Goal: Task Accomplishment & Management: Manage account settings

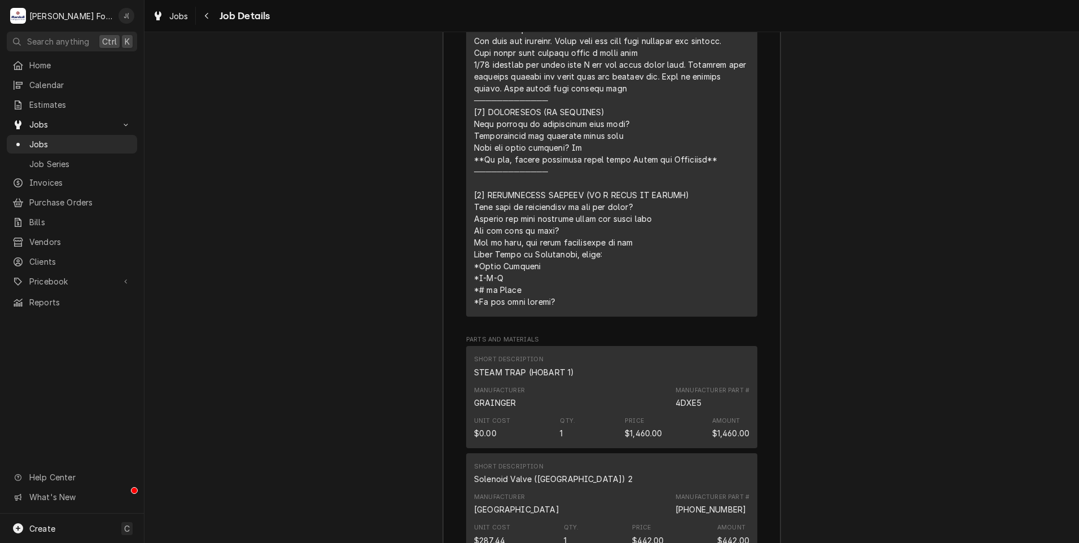
scroll to position [2298, 0]
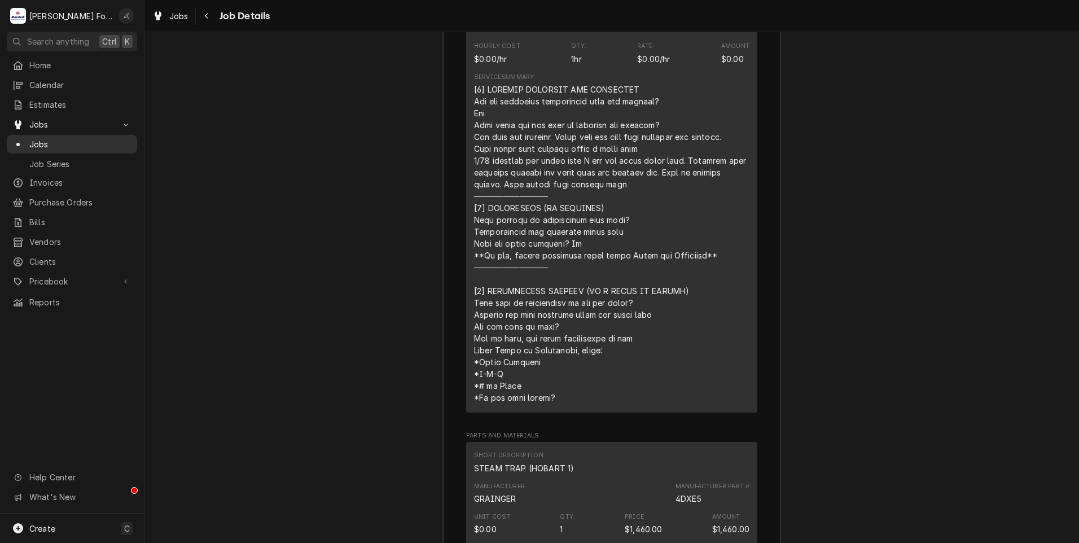
click at [77, 138] on span "Jobs" at bounding box center [80, 144] width 102 height 12
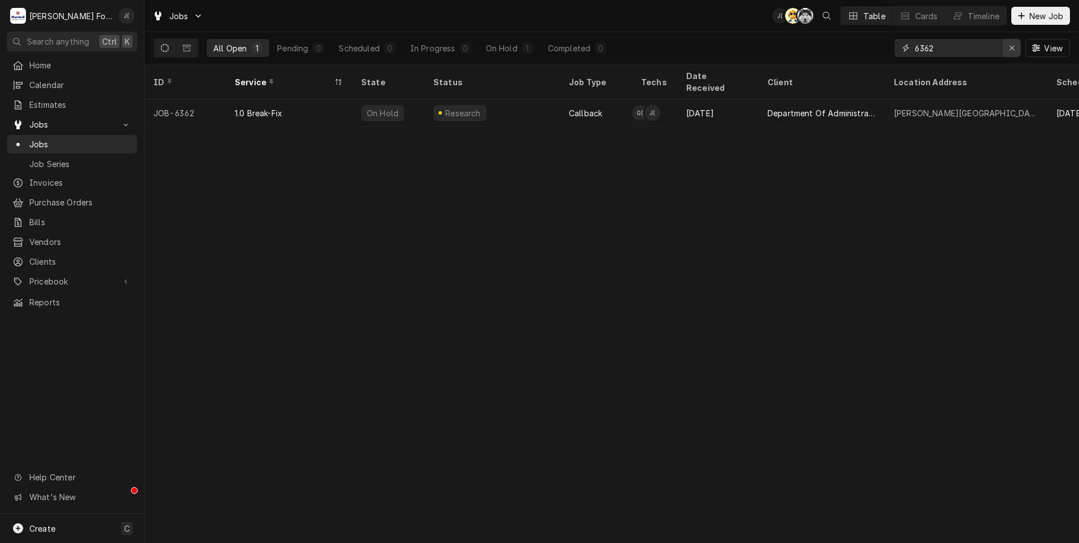
click at [1011, 52] on div "Erase input" at bounding box center [1012, 47] width 11 height 11
click at [977, 50] on input "Dynamic Content Wrapper" at bounding box center [968, 48] width 106 height 18
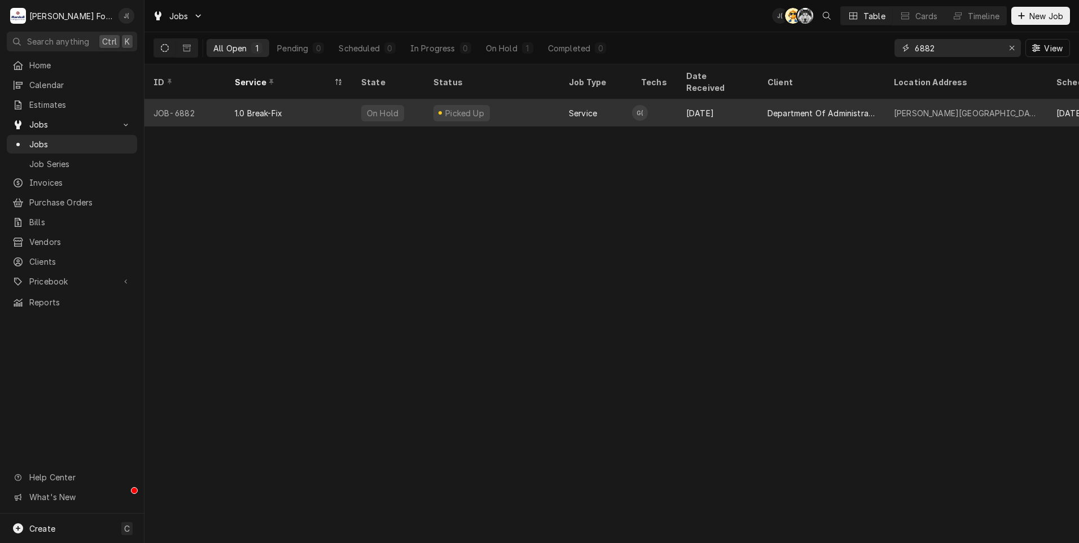
type input "6882"
click at [321, 107] on div "1.0 Break-Fix" at bounding box center [289, 112] width 126 height 27
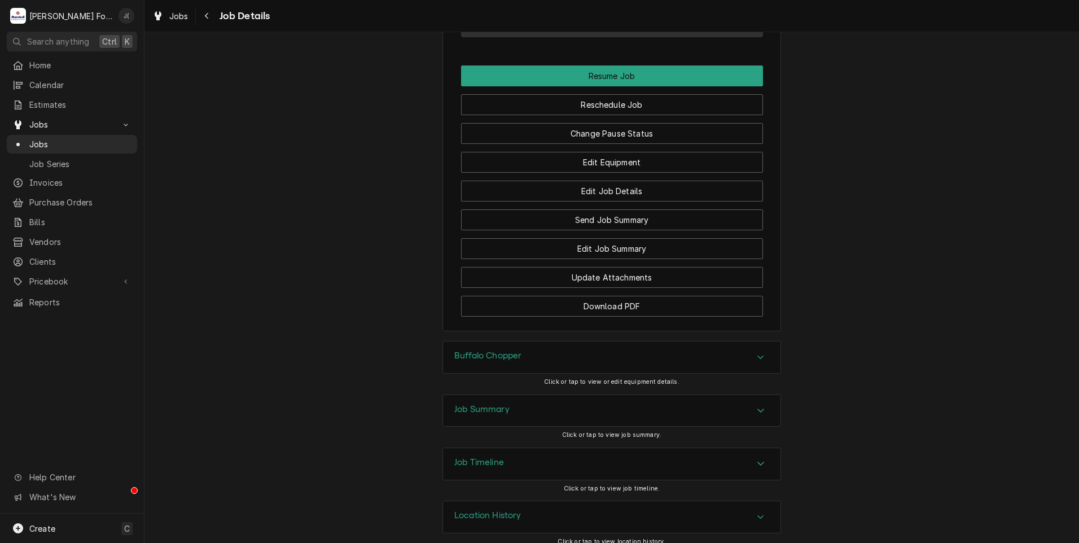
scroll to position [1486, 0]
click at [473, 349] on h3 "Buffalo Chopper" at bounding box center [487, 354] width 67 height 11
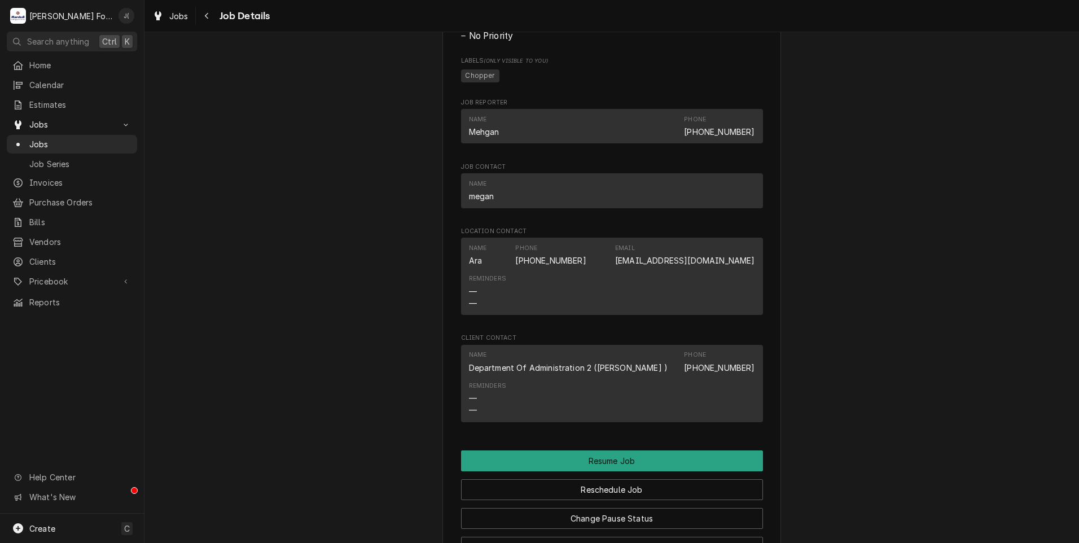
scroll to position [1089, 0]
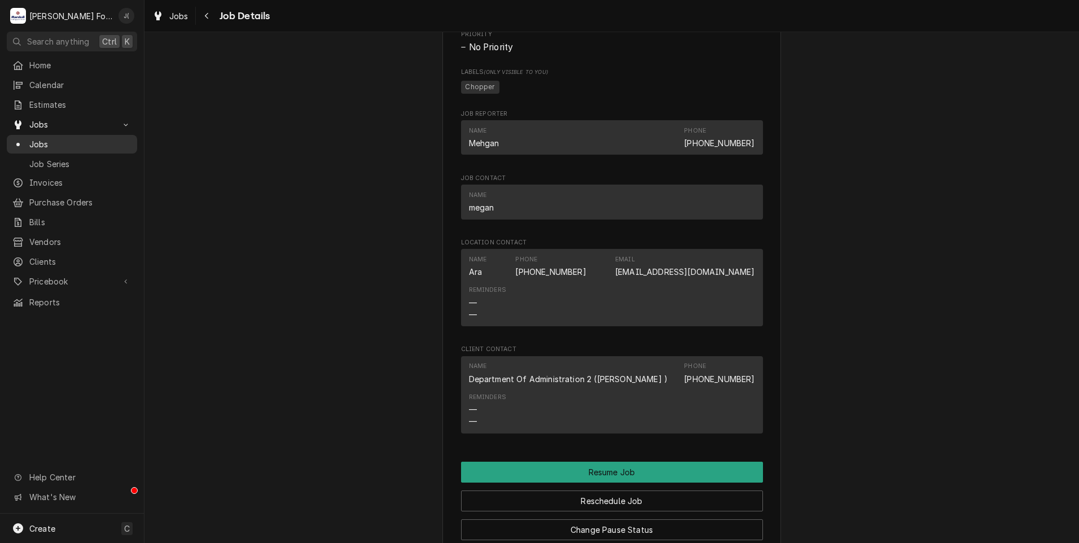
click at [56, 139] on span "Jobs" at bounding box center [80, 144] width 102 height 12
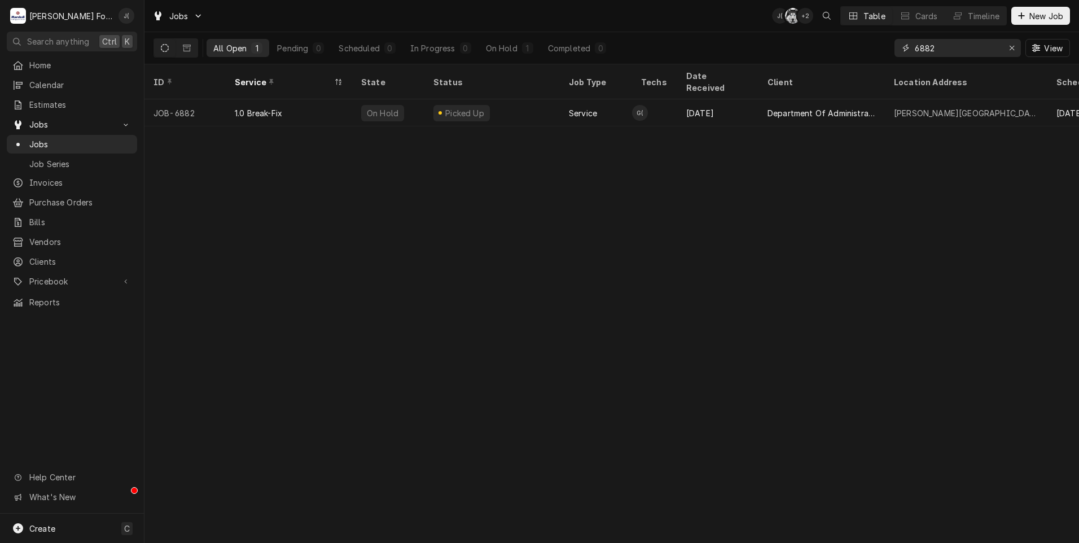
drag, startPoint x: 931, startPoint y: 47, endPoint x: 790, endPoint y: 47, distance: 141.1
click at [793, 47] on div "All Open 1 Pending 0 Scheduled 0 In Progress 0 On Hold 1 Completed 0 6882 View" at bounding box center [612, 48] width 917 height 32
